Goal: Information Seeking & Learning: Check status

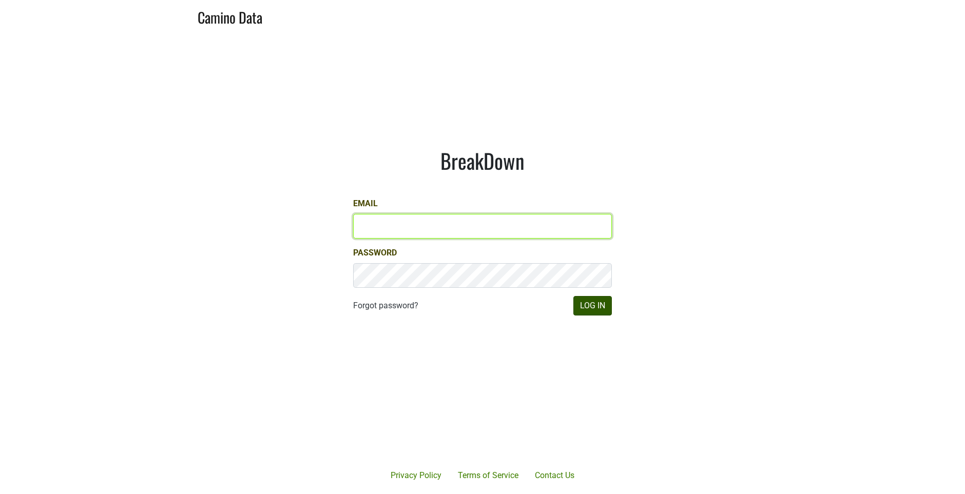
type input "jill@matthiasson.com"
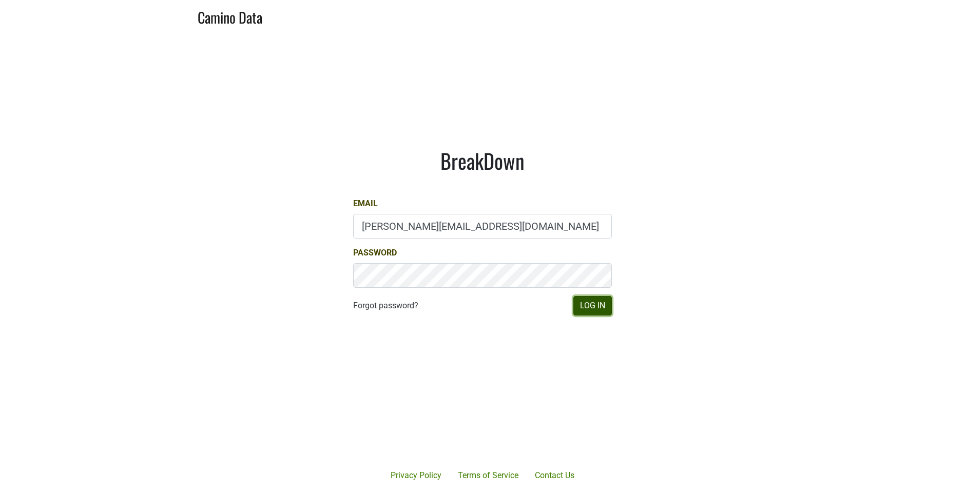
click at [576, 306] on button "Log In" at bounding box center [592, 305] width 38 height 19
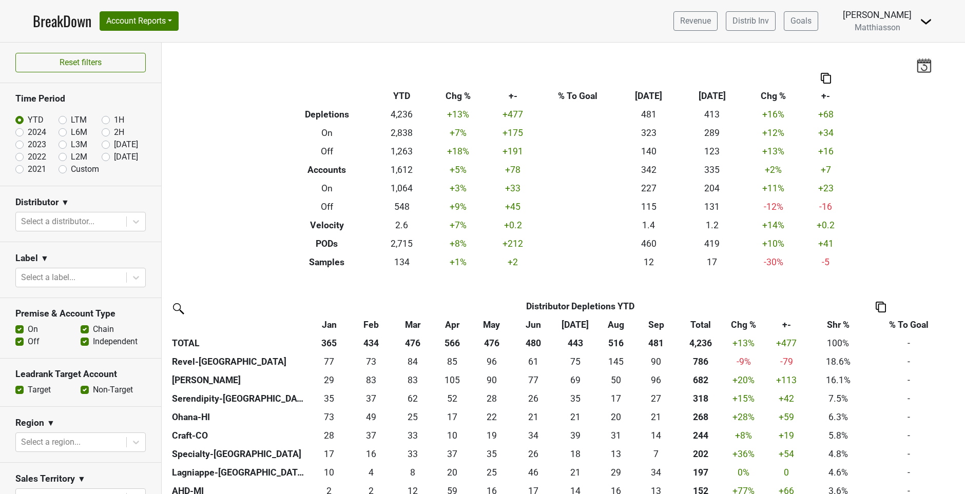
click at [114, 157] on label "[DATE]" at bounding box center [126, 157] width 24 height 12
click at [102, 157] on input "[DATE]" at bounding box center [122, 156] width 41 height 10
radio input "true"
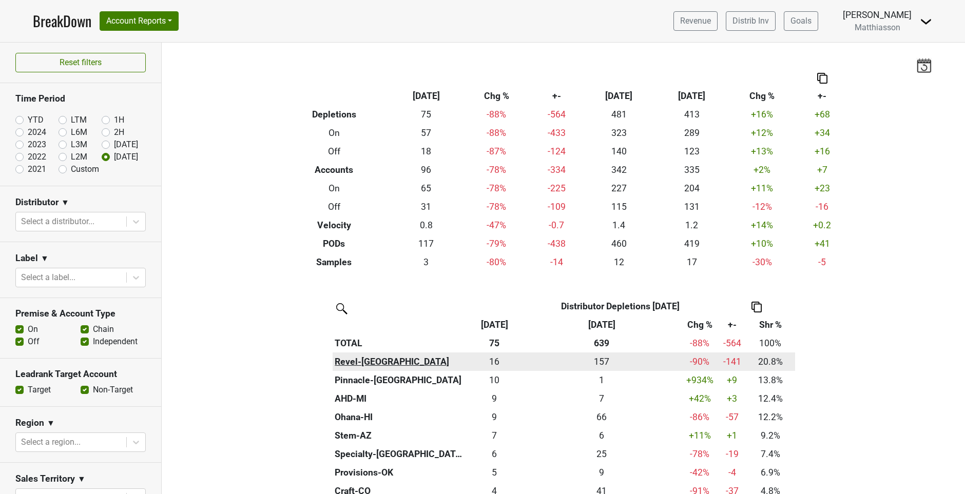
click at [457, 360] on th "Revel-[GEOGRAPHIC_DATA]" at bounding box center [399, 361] width 134 height 18
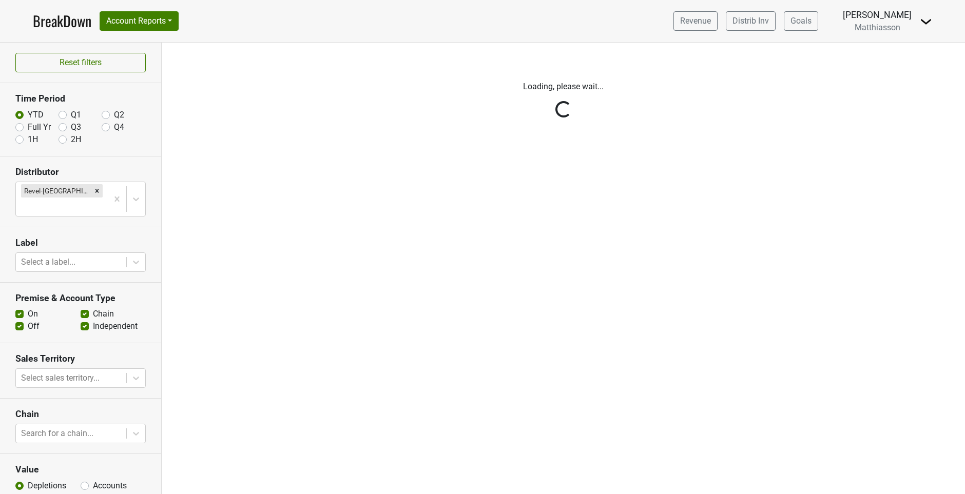
click at [75, 24] on link "BreakDown" at bounding box center [62, 21] width 58 height 22
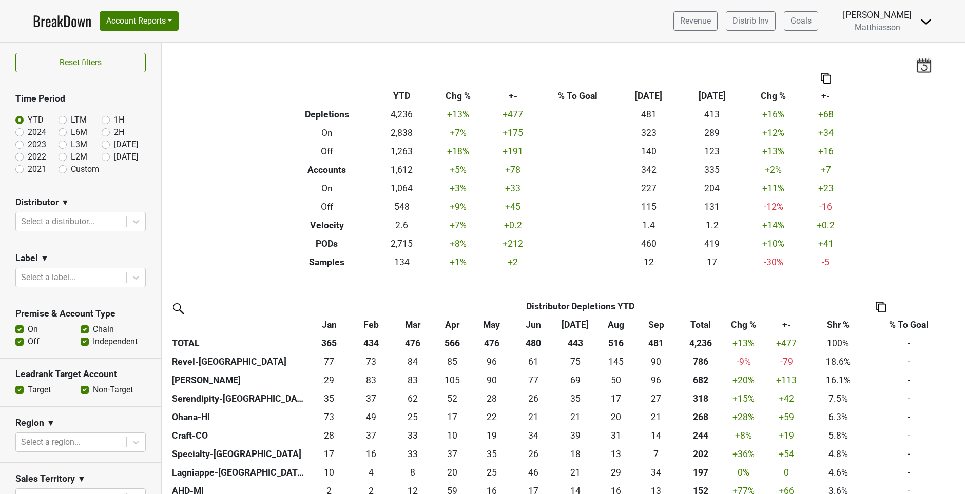
click at [114, 156] on label "[DATE]" at bounding box center [126, 157] width 24 height 12
click at [102, 156] on input "[DATE]" at bounding box center [122, 156] width 41 height 10
radio input "true"
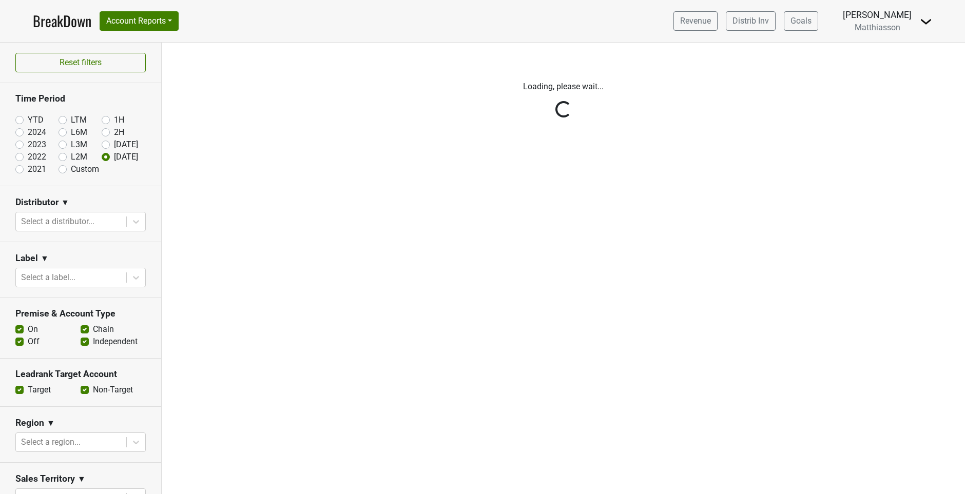
click at [62, 215] on div "Reset filters Time Period YTD LTM 1H 2024 L6M 2H 2023 L3M Sep '25 2022 L2M Oct …" at bounding box center [81, 269] width 162 height 452
click at [60, 224] on div "Reset filters Time Period YTD LTM 1H 2024 L6M 2H 2023 L3M Sep '25 2022 L2M Oct …" at bounding box center [81, 269] width 162 height 452
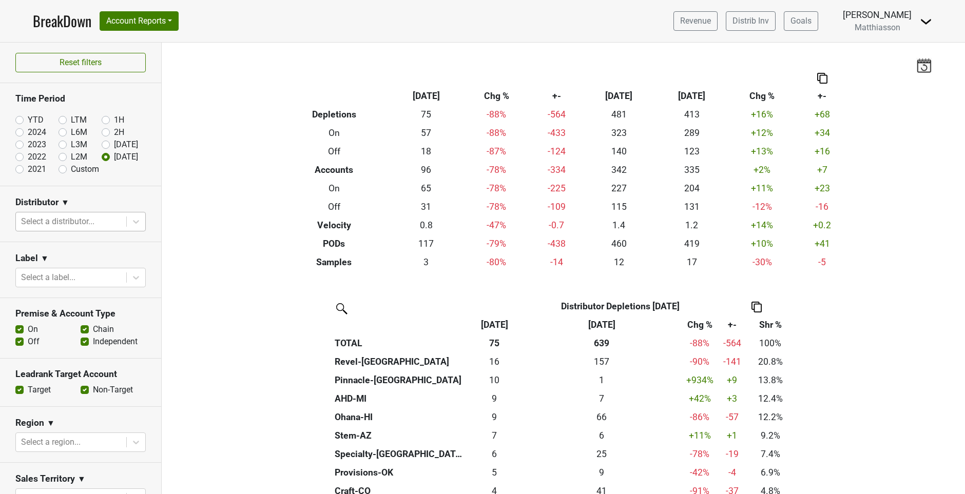
click at [66, 220] on div at bounding box center [71, 221] width 100 height 14
type input "revel"
click at [63, 248] on div "Revel-[GEOGRAPHIC_DATA]" at bounding box center [75, 248] width 121 height 21
